Goal: Task Accomplishment & Management: Use online tool/utility

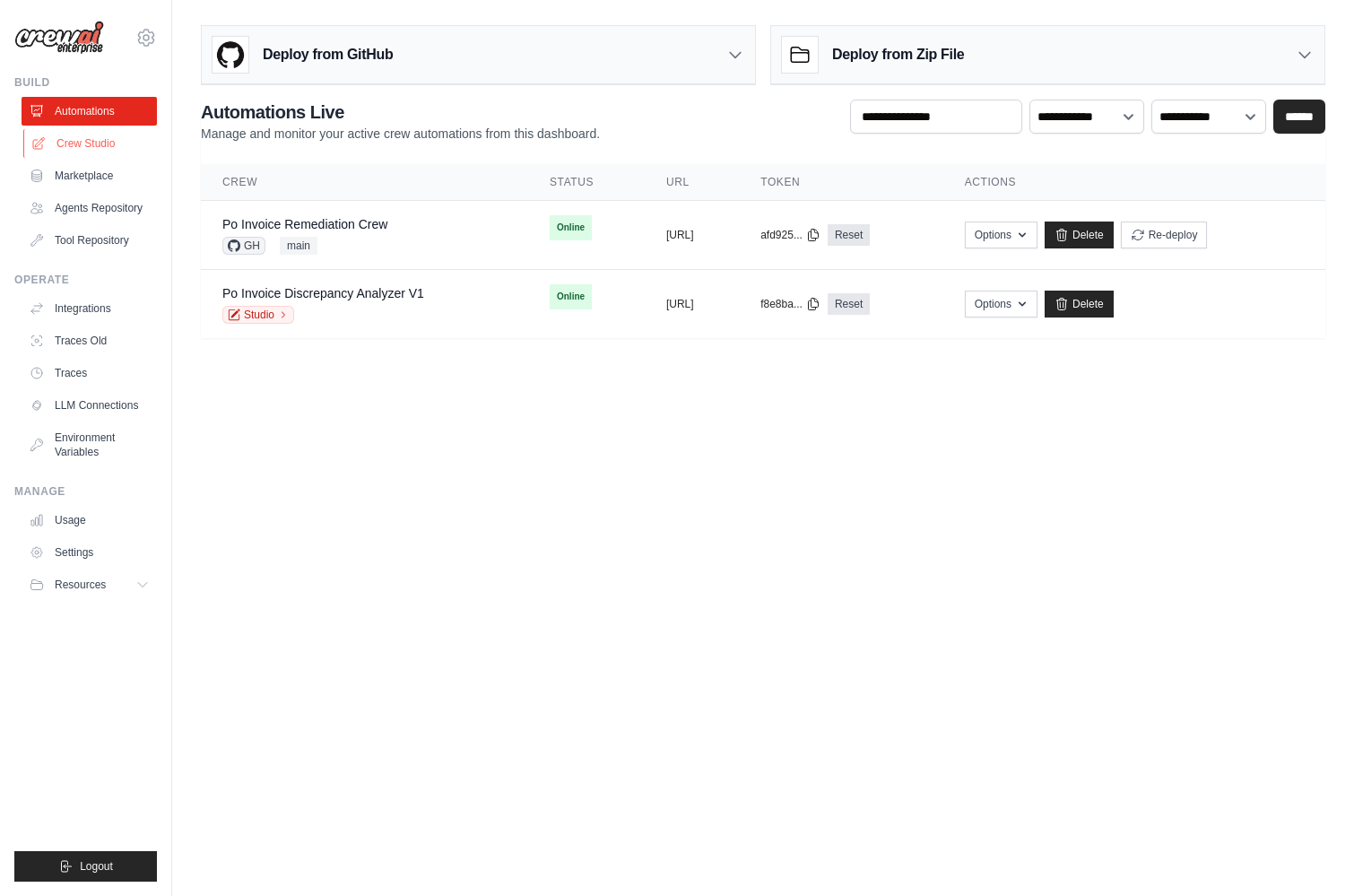
click at [84, 139] on link "Crew Studio" at bounding box center [91, 143] width 136 height 28
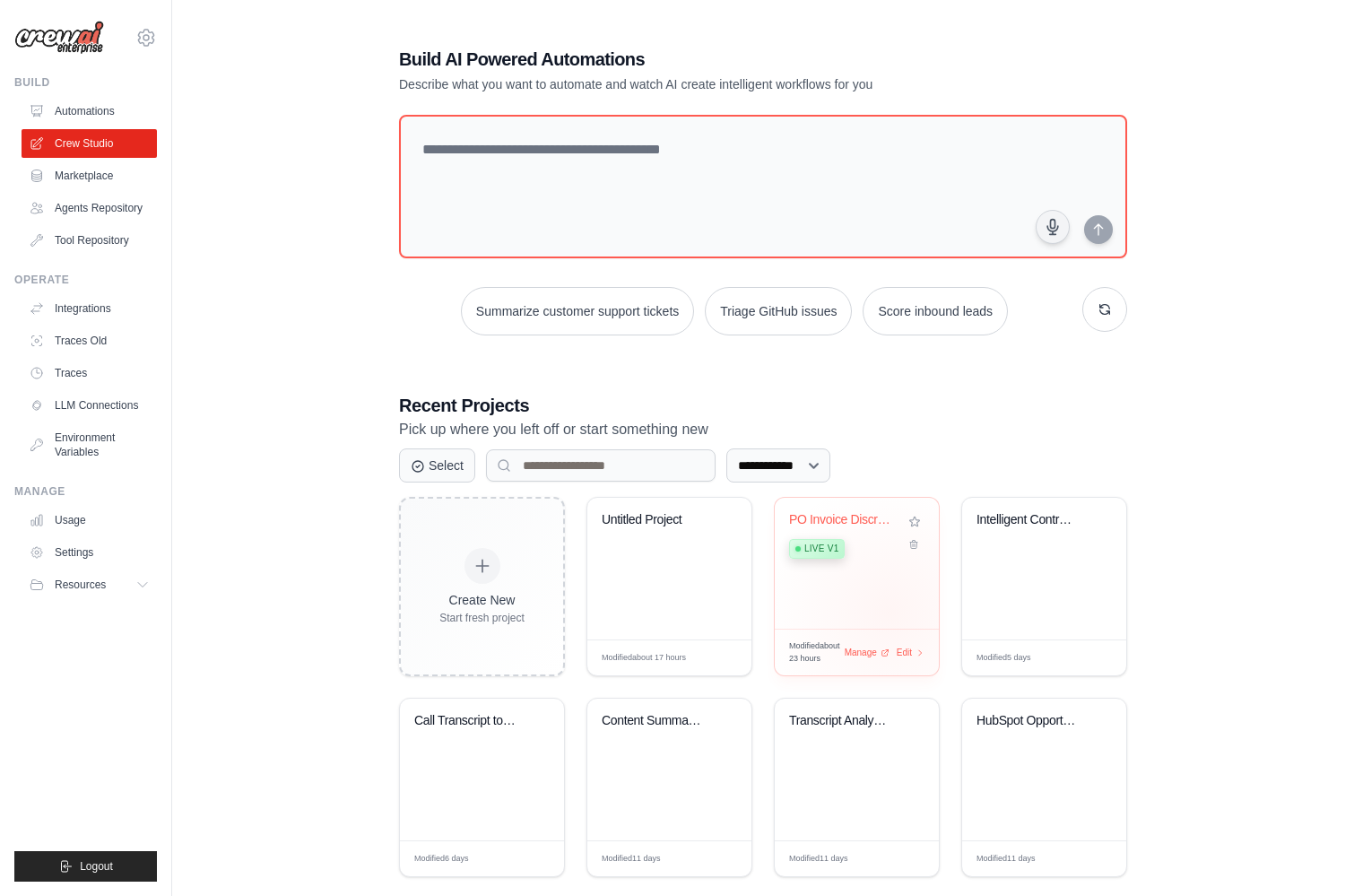
click at [890, 611] on div "PO Invoice Discrepancy Analyzer Live v1" at bounding box center [856, 563] width 164 height 131
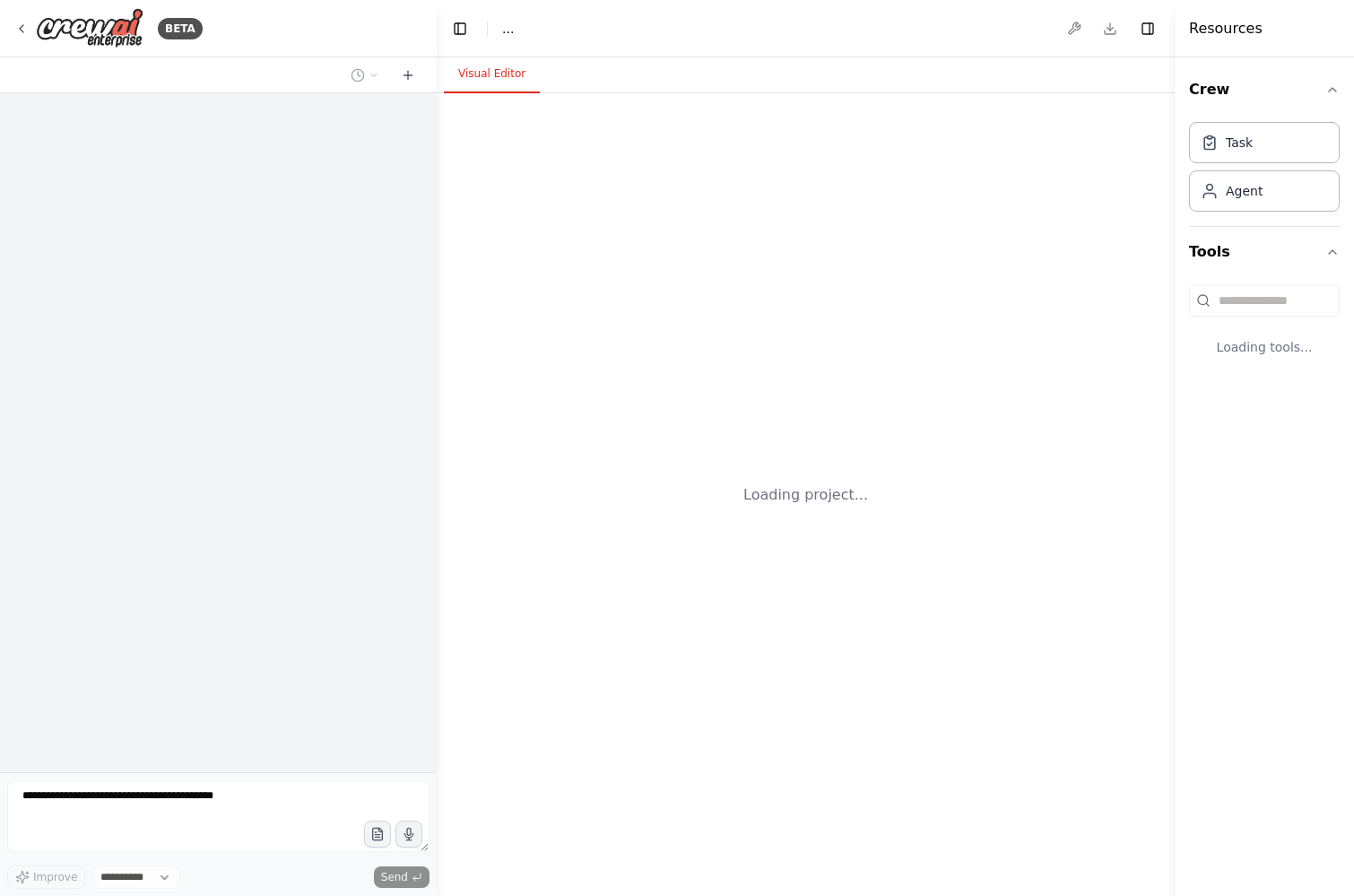
select select "****"
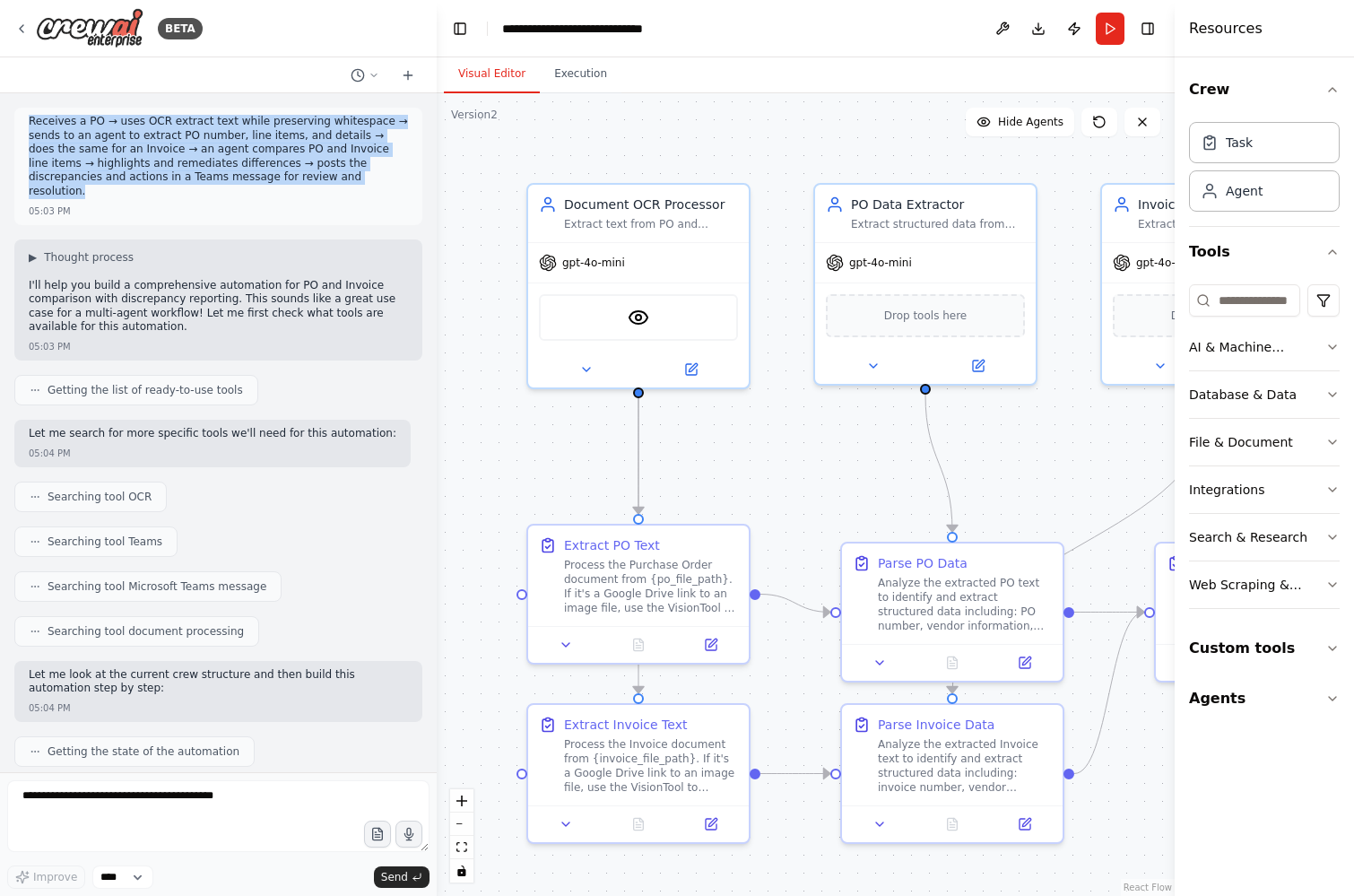
drag, startPoint x: 311, startPoint y: 178, endPoint x: 39, endPoint y: 107, distance: 281.1
click at [39, 107] on div "Receives a PO → uses OCR extract text while preserving whitespace → sends to an…" at bounding box center [218, 166] width 408 height 118
copy p "Receives a PO → uses OCR extract text while preserving whitespace → sends to an…"
click at [632, 313] on img at bounding box center [638, 313] width 21 height 21
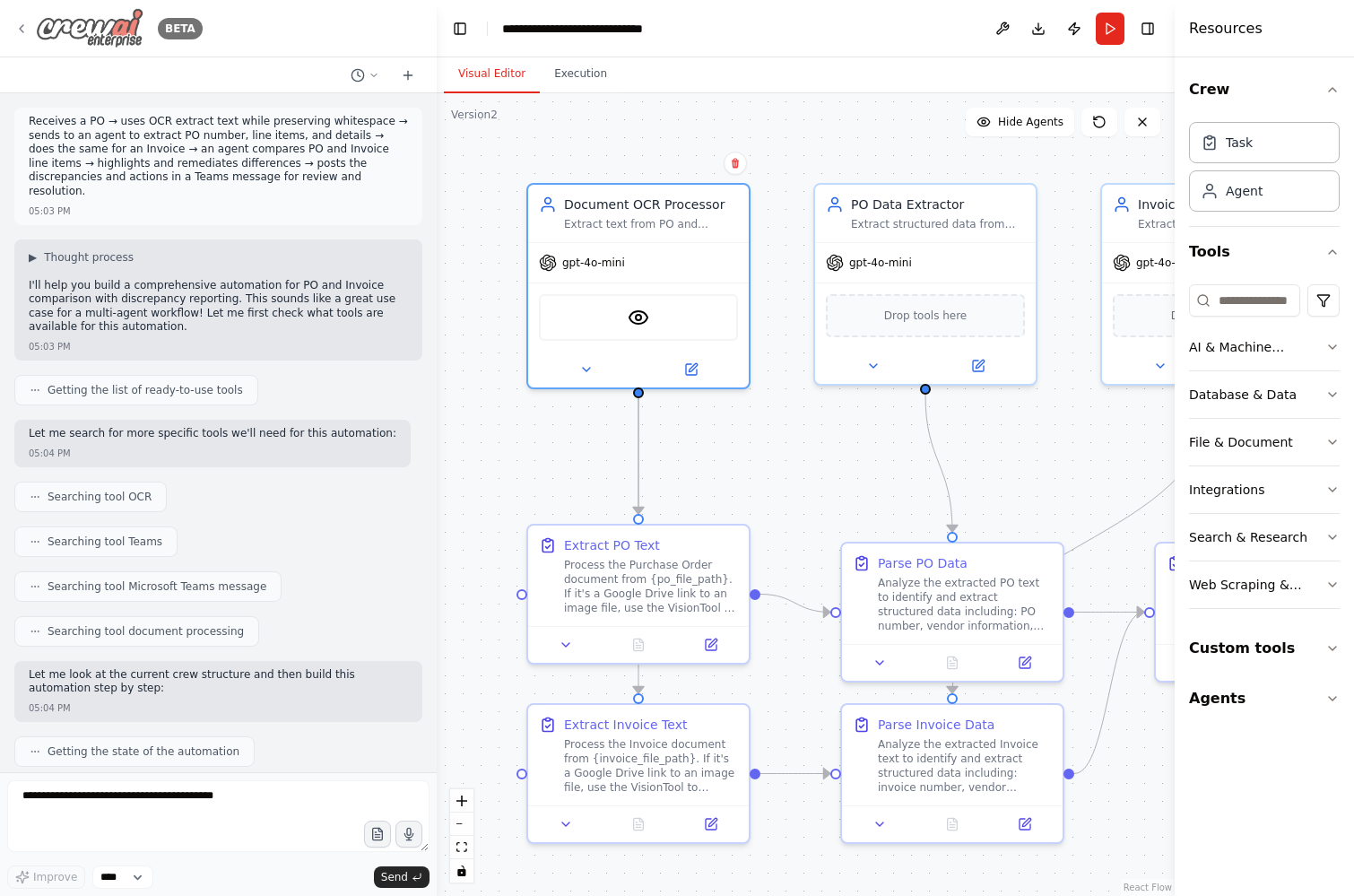
click at [28, 25] on div "BETA" at bounding box center [108, 28] width 188 height 40
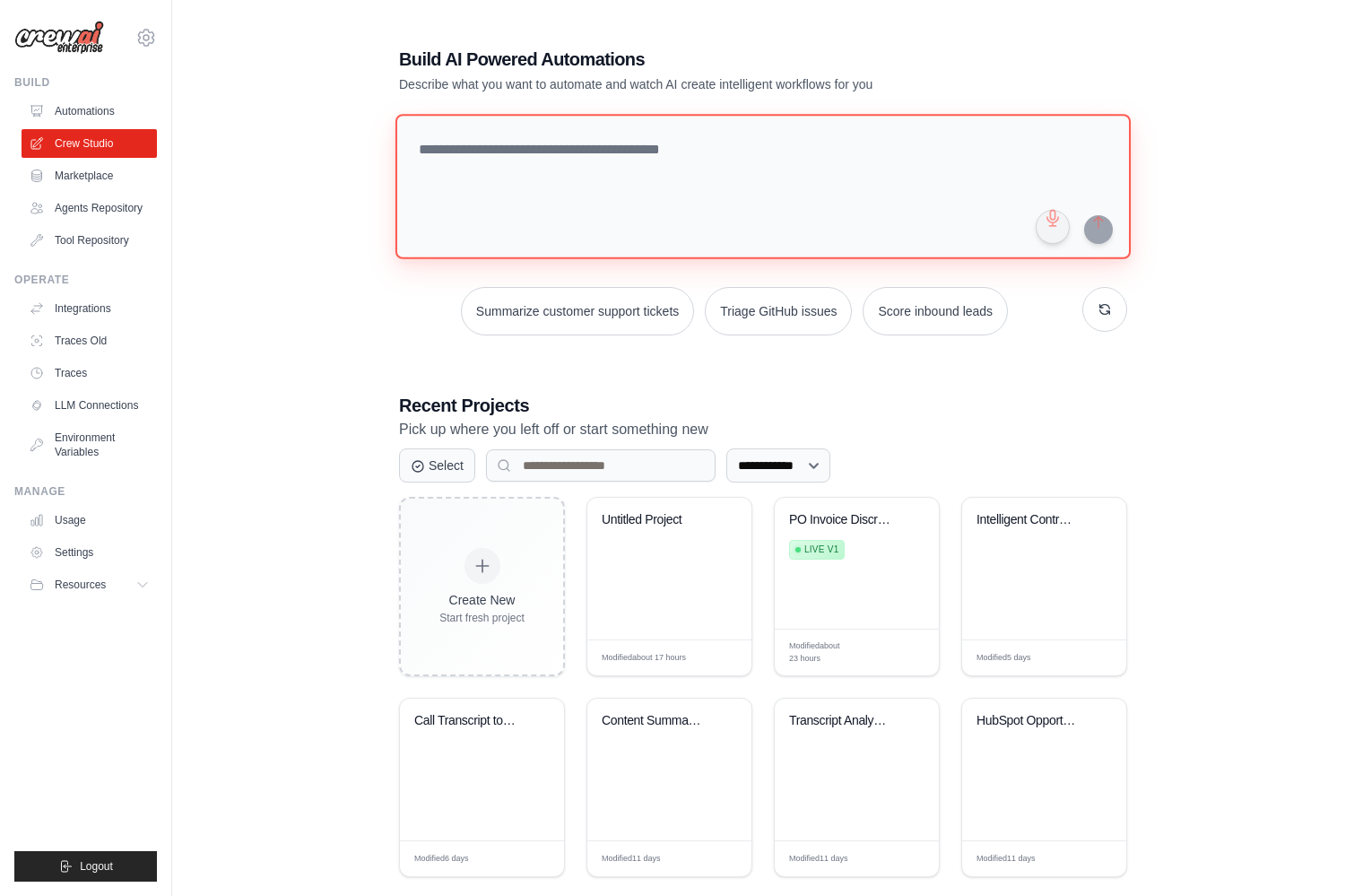
click at [498, 162] on textarea at bounding box center [763, 186] width 735 height 145
paste textarea "**********"
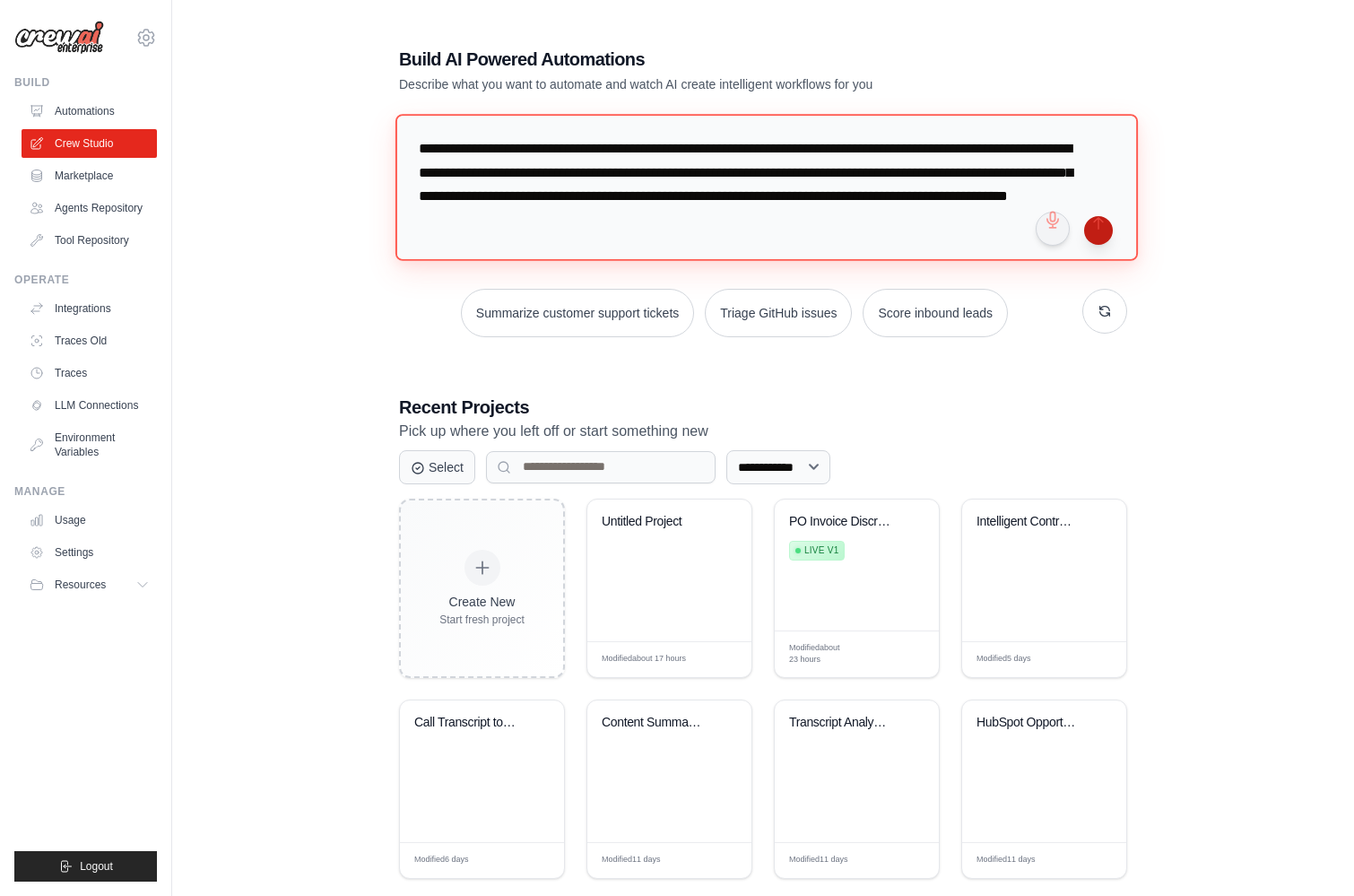
type textarea "**********"
click at [1104, 229] on button "submit" at bounding box center [1098, 230] width 28 height 28
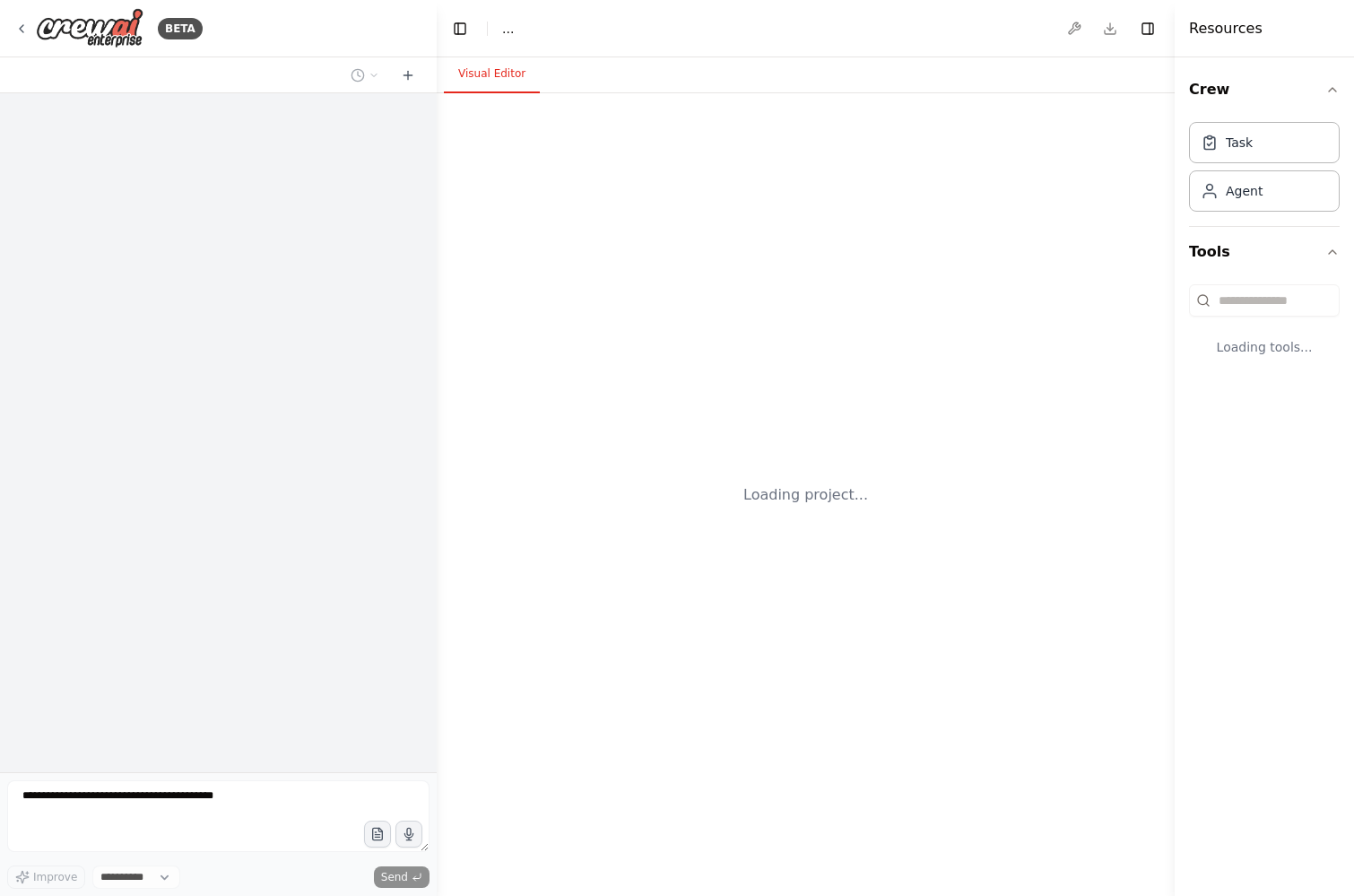
select select "****"
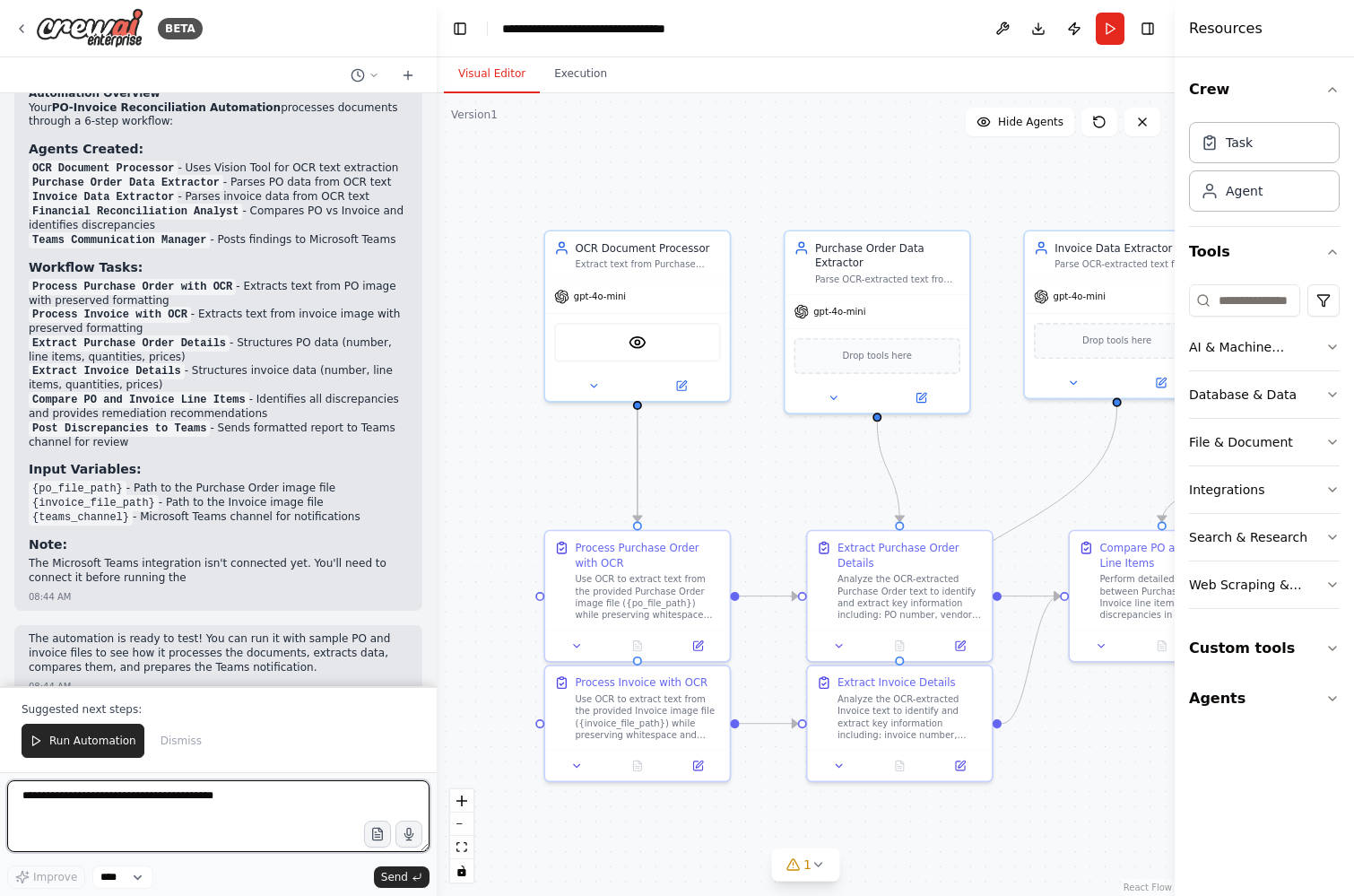
scroll to position [1467, 0]
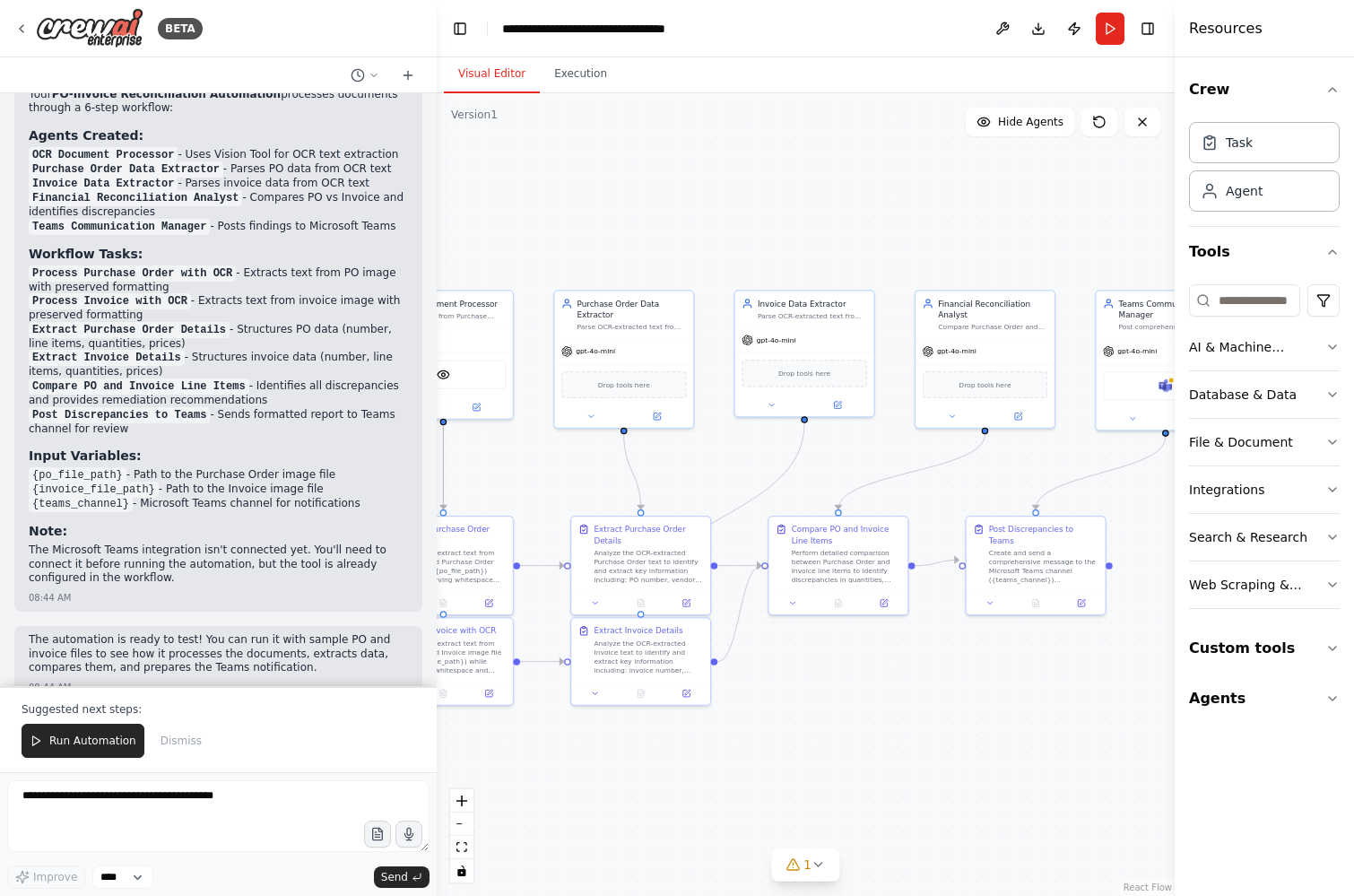
drag, startPoint x: 741, startPoint y: 470, endPoint x: 548, endPoint y: 471, distance: 193.0
click at [548, 471] on div ".deletable-edge-delete-btn { width: 20px; height: 20px; border: 0px solid #ffff…" at bounding box center [806, 495] width 738 height 803
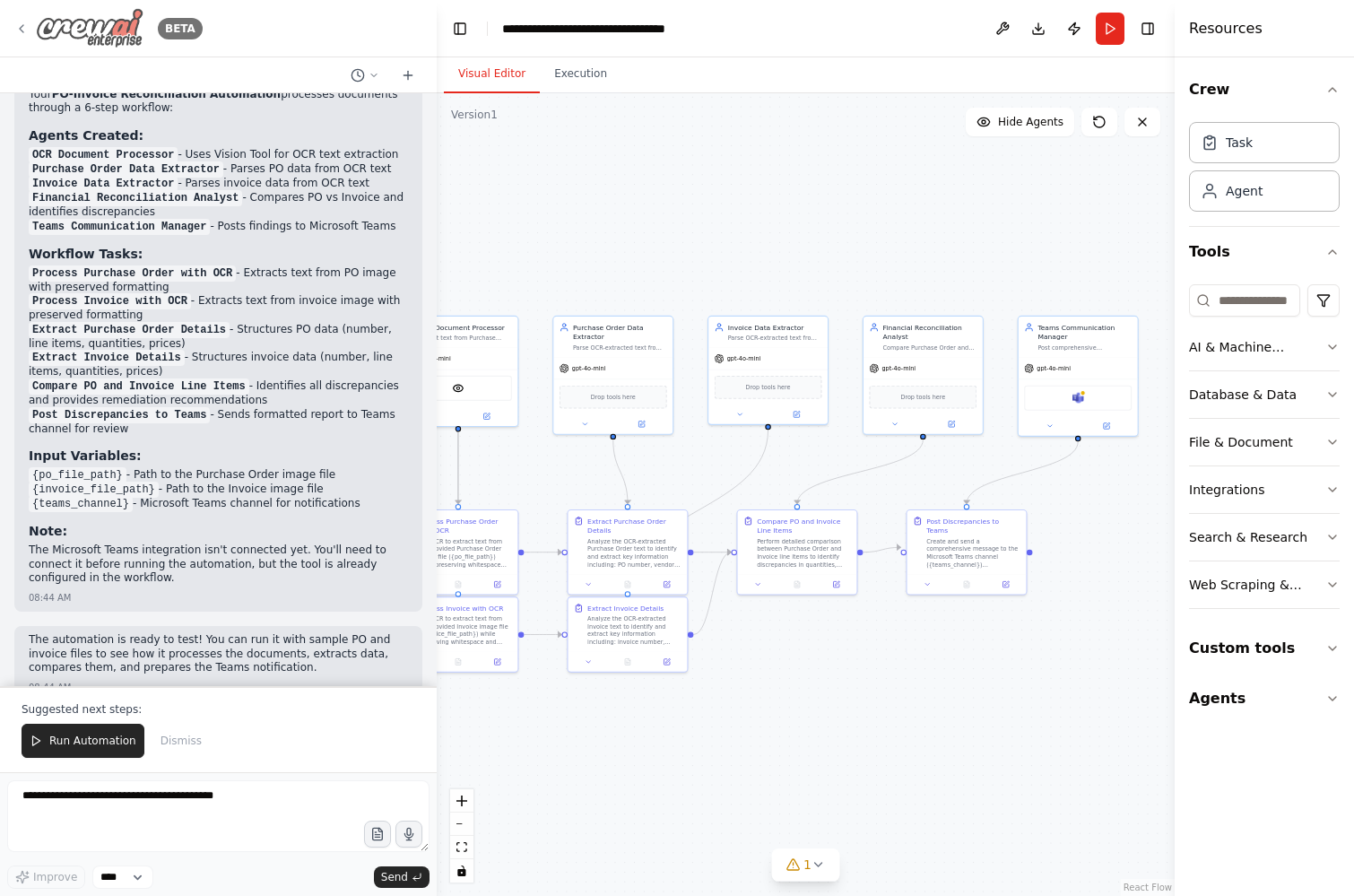
click at [19, 26] on icon at bounding box center [22, 28] width 15 height 15
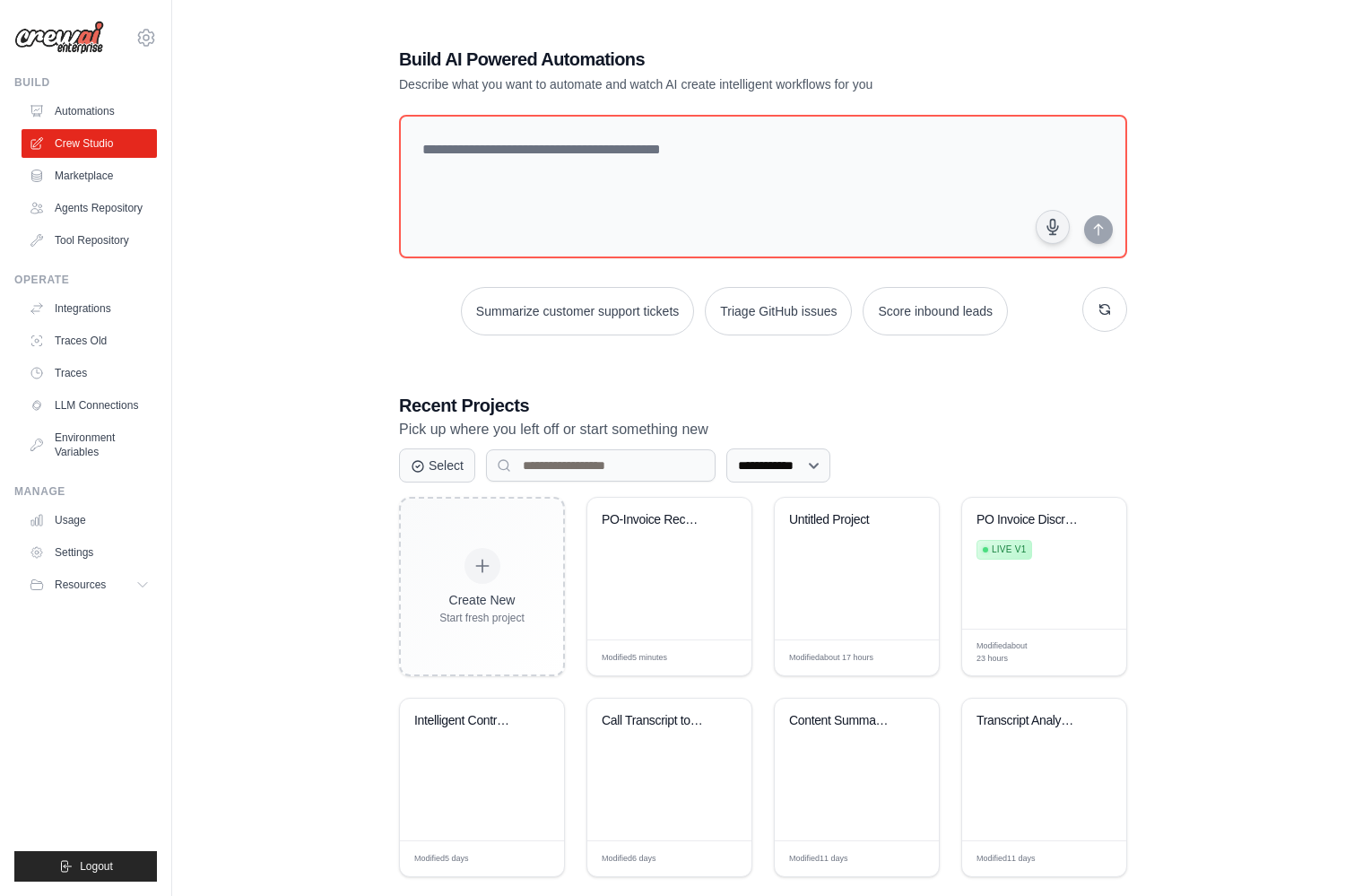
click at [160, 38] on div "jason.bonvie@crewai.com CrewAI Demo Account Crewai Settings GitHub" at bounding box center [86, 448] width 173 height 896
click at [149, 36] on icon at bounding box center [146, 37] width 21 height 21
click at [151, 26] on div "[PERSON_NAME][EMAIL_ADDRESS][PERSON_NAME][DOMAIN_NAME] CrewAI Demo Account [GEO…" at bounding box center [85, 28] width 142 height 58
click at [147, 34] on icon at bounding box center [146, 37] width 21 height 21
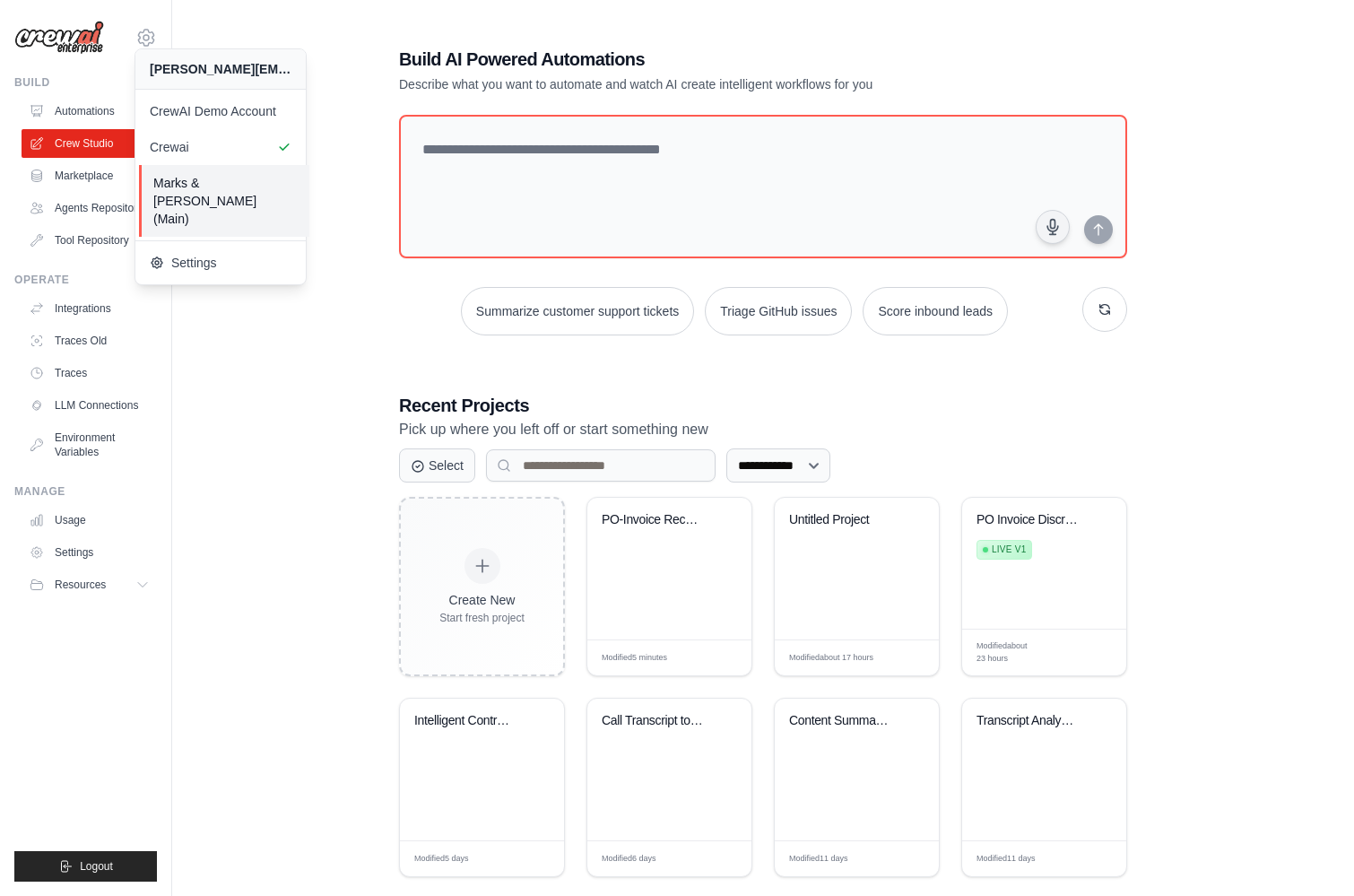
click at [206, 184] on span "Marks & [PERSON_NAME] (Main)" at bounding box center [224, 201] width 141 height 54
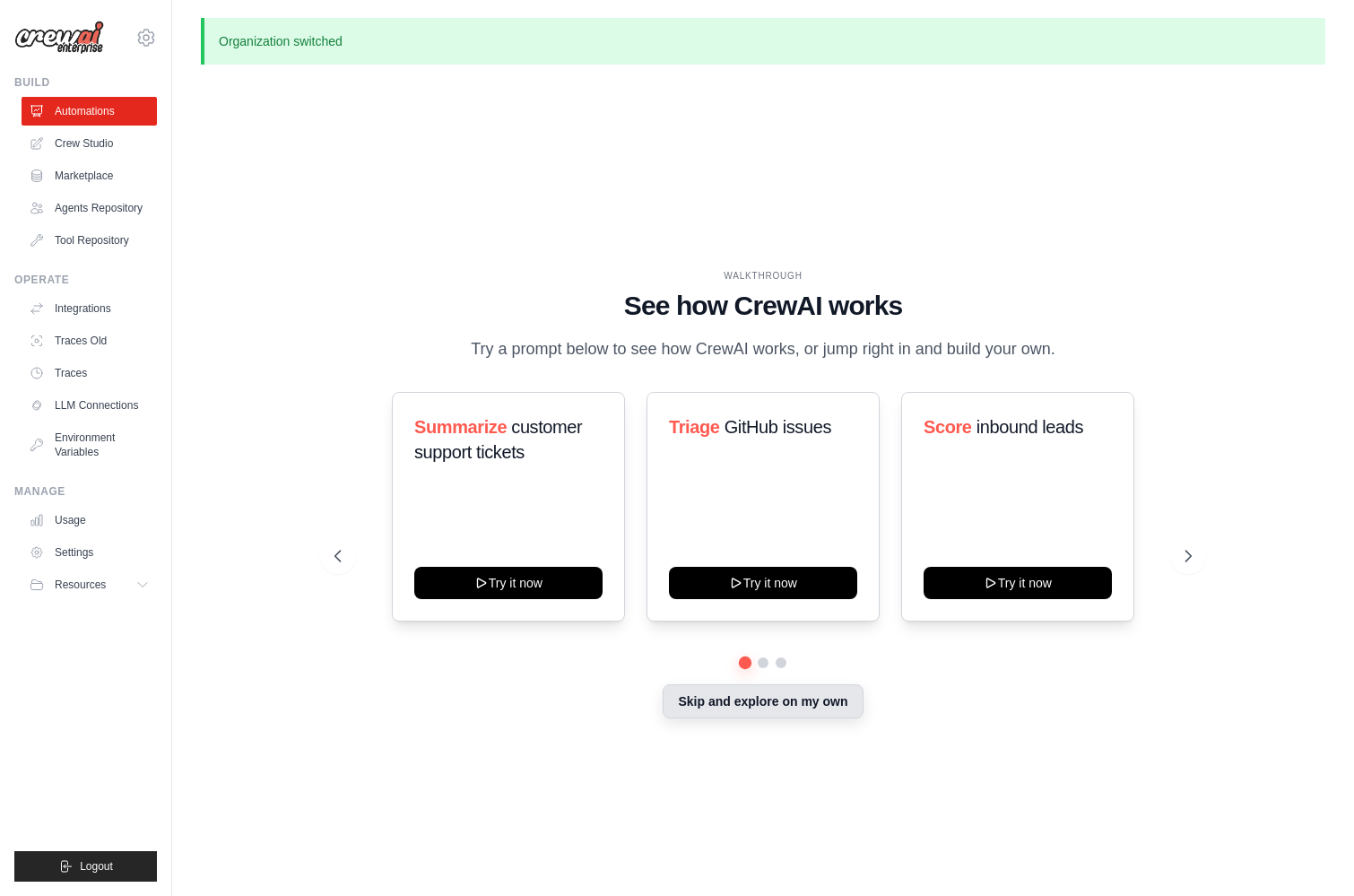
click at [743, 705] on button "Skip and explore on my own" at bounding box center [763, 701] width 200 height 34
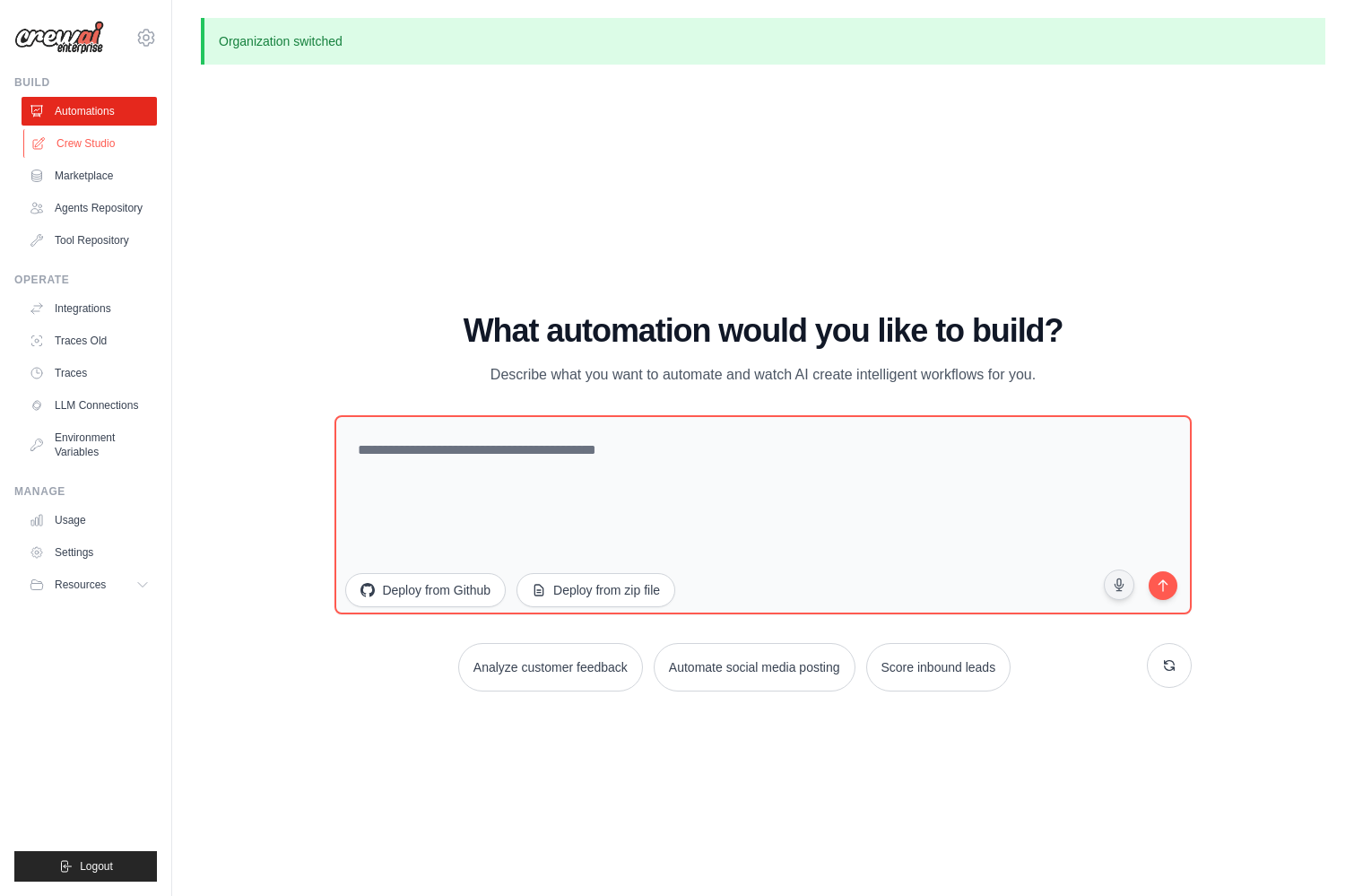
click at [91, 140] on link "Crew Studio" at bounding box center [91, 143] width 136 height 28
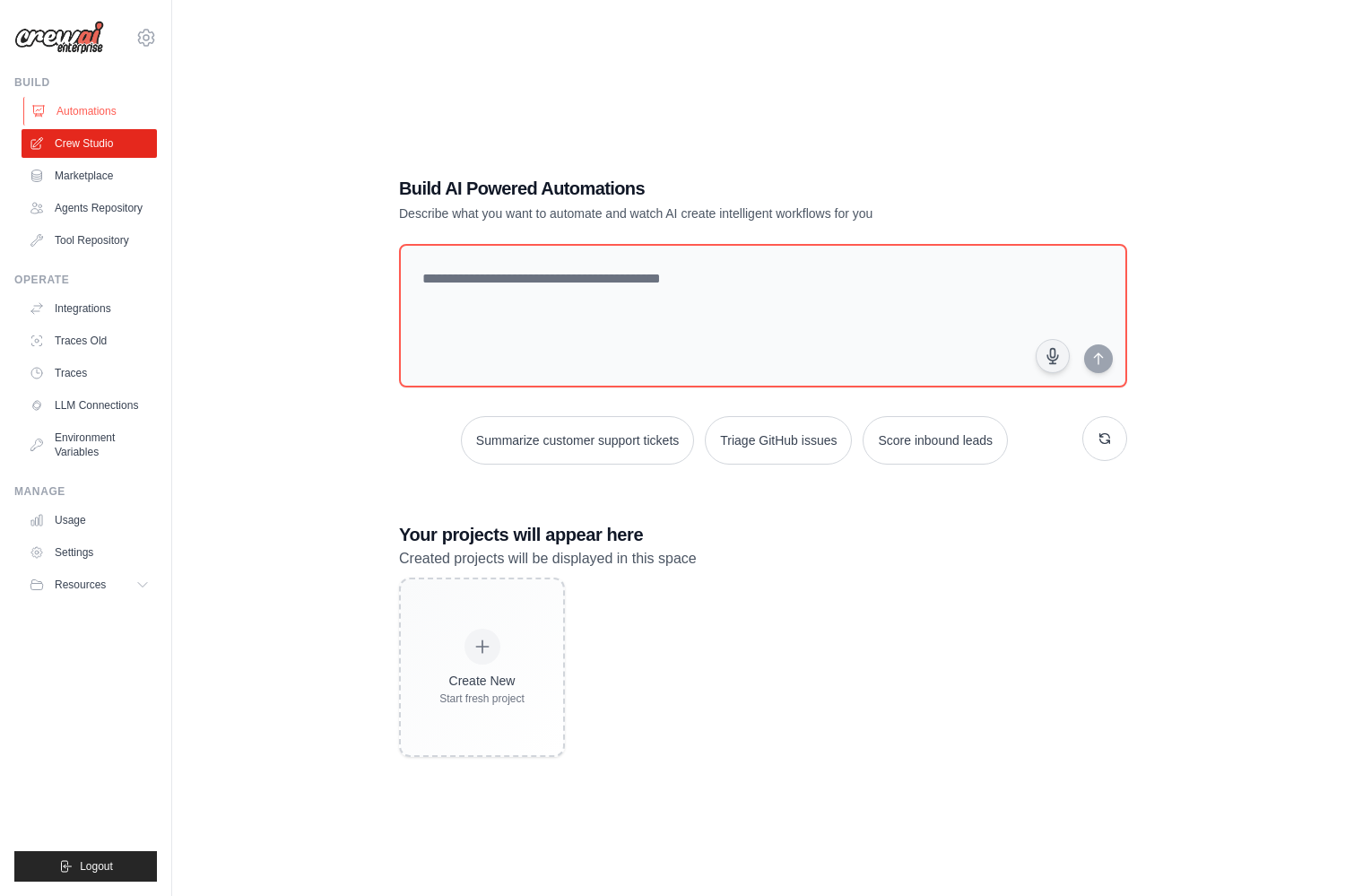
click at [92, 110] on link "Automations" at bounding box center [91, 111] width 136 height 28
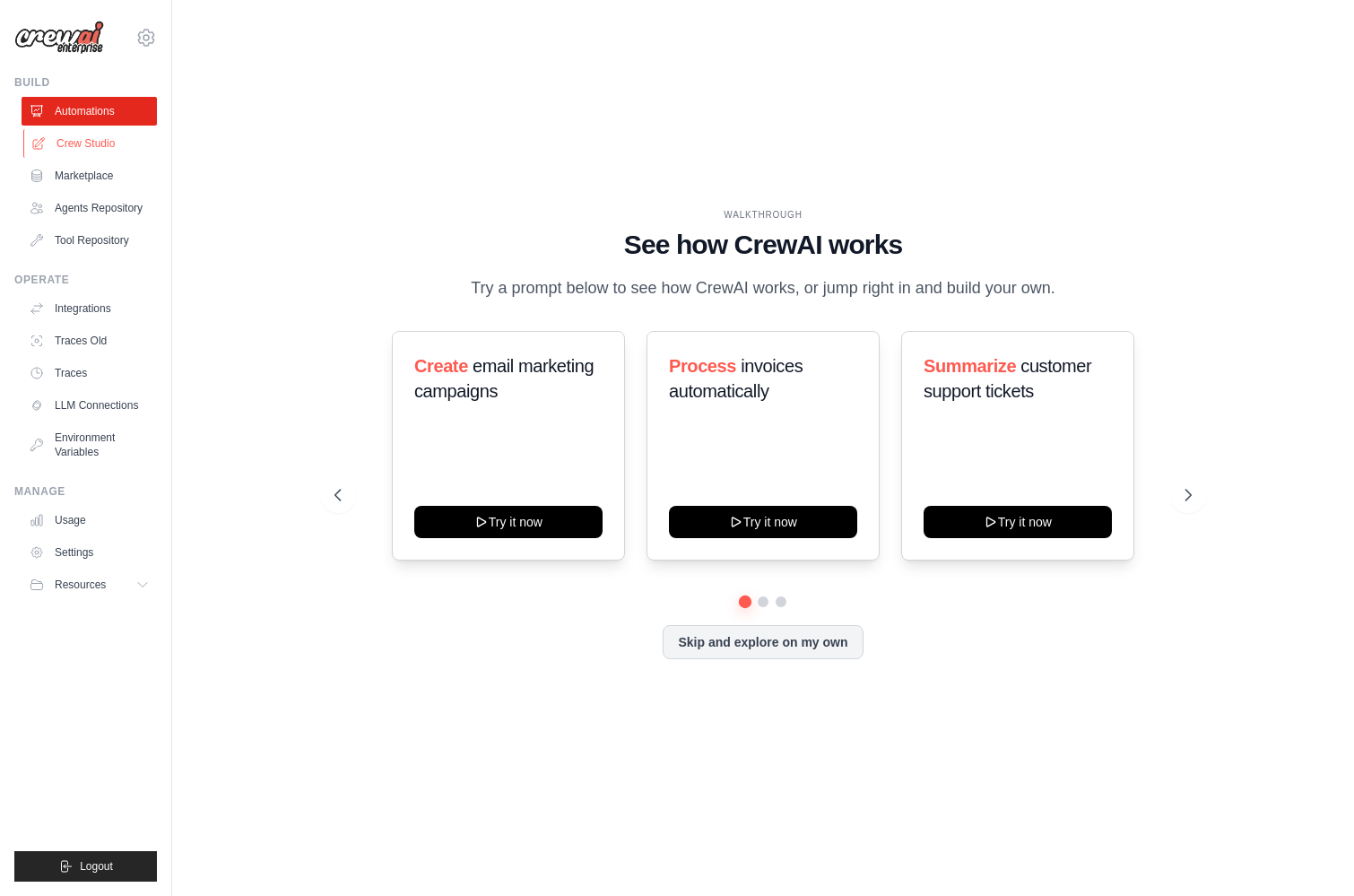
click at [94, 138] on link "Crew Studio" at bounding box center [91, 143] width 136 height 28
